Goal: Find specific page/section: Find specific page/section

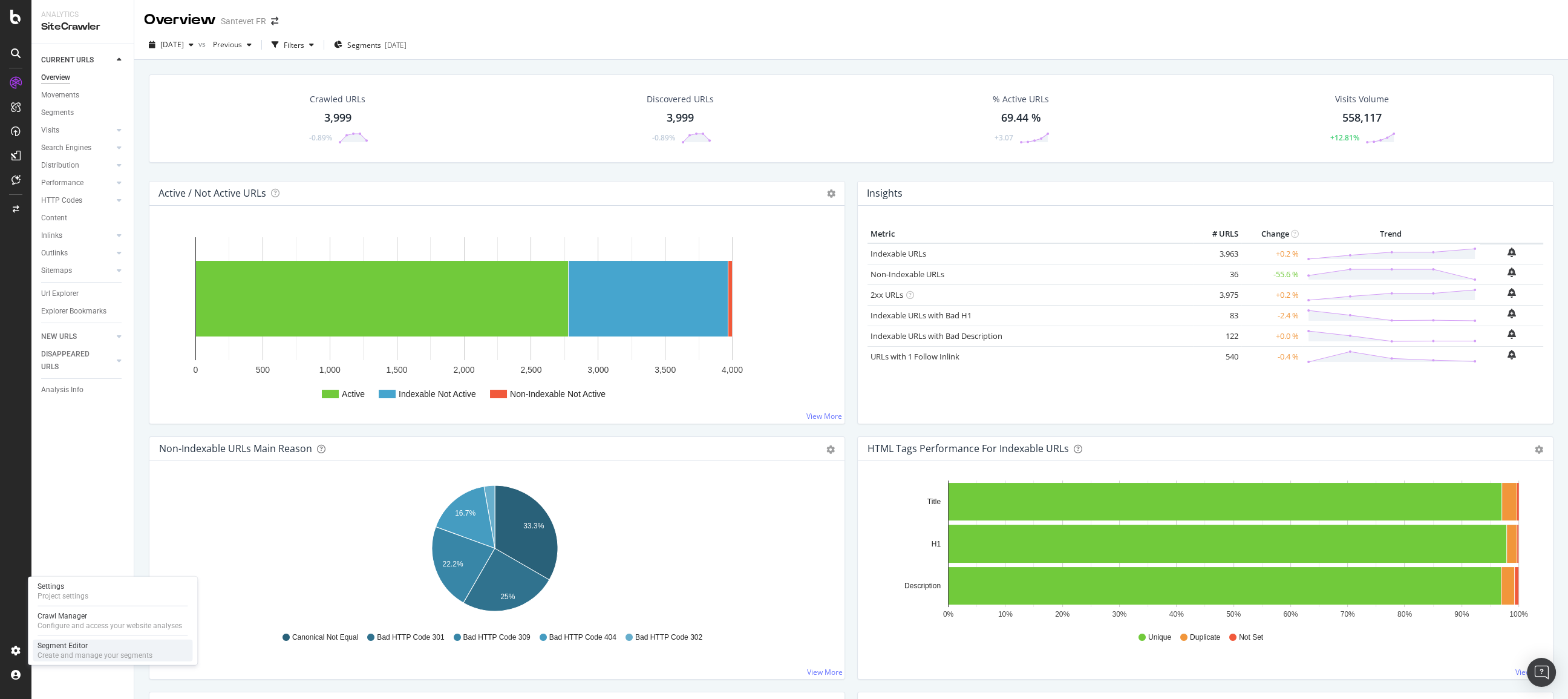
click at [99, 648] on div "Segment Editor" at bounding box center [94, 646] width 115 height 9
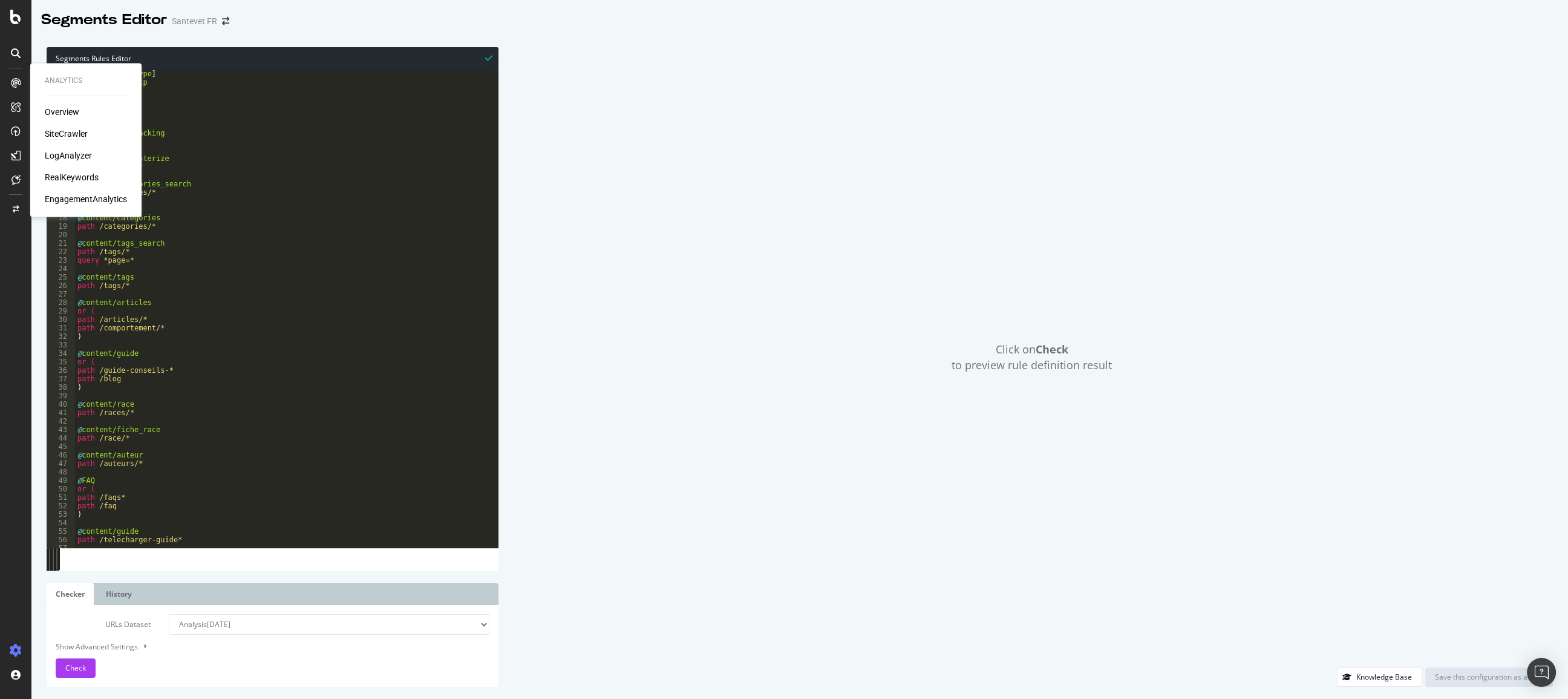
click at [76, 130] on div "SiteCrawler" at bounding box center [66, 133] width 43 height 12
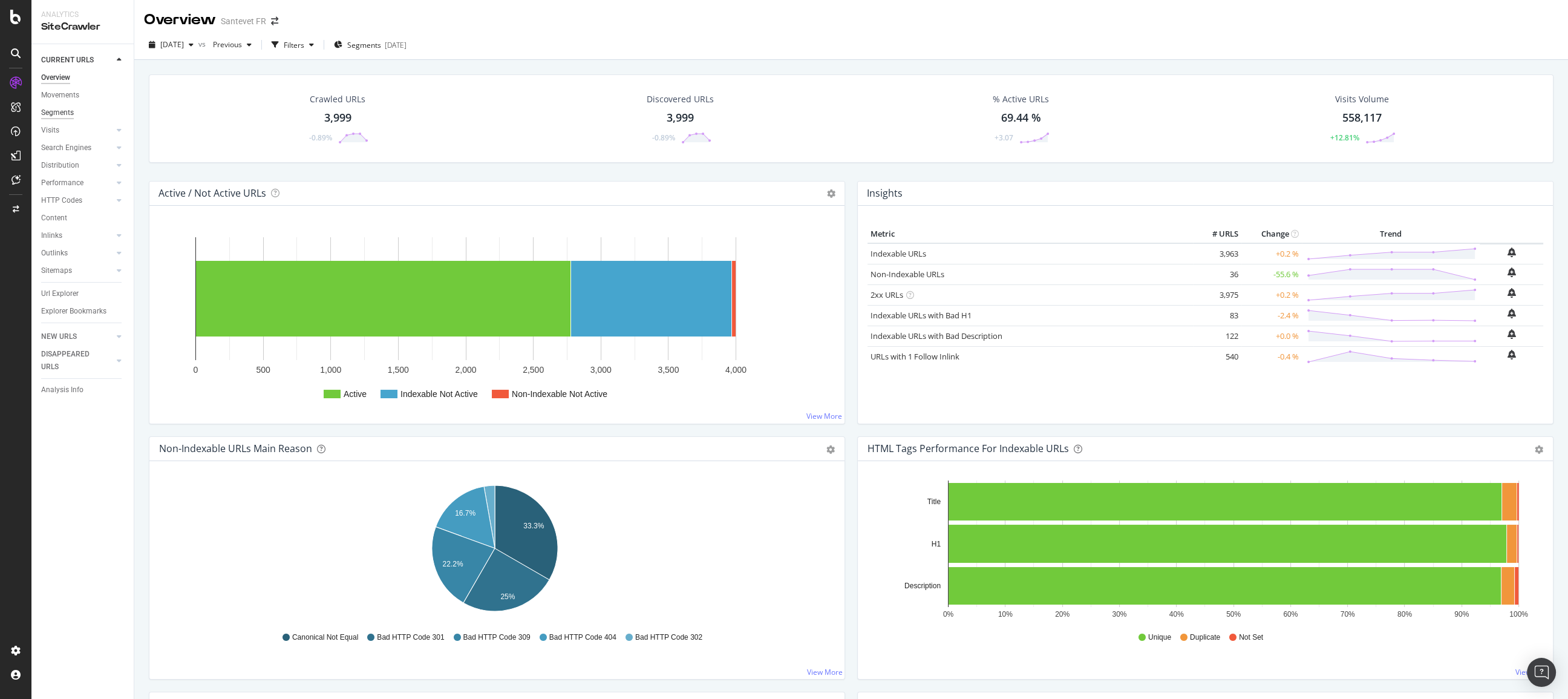
click at [58, 114] on div "Segments" at bounding box center [57, 113] width 33 height 13
